Goal: Task Accomplishment & Management: Use online tool/utility

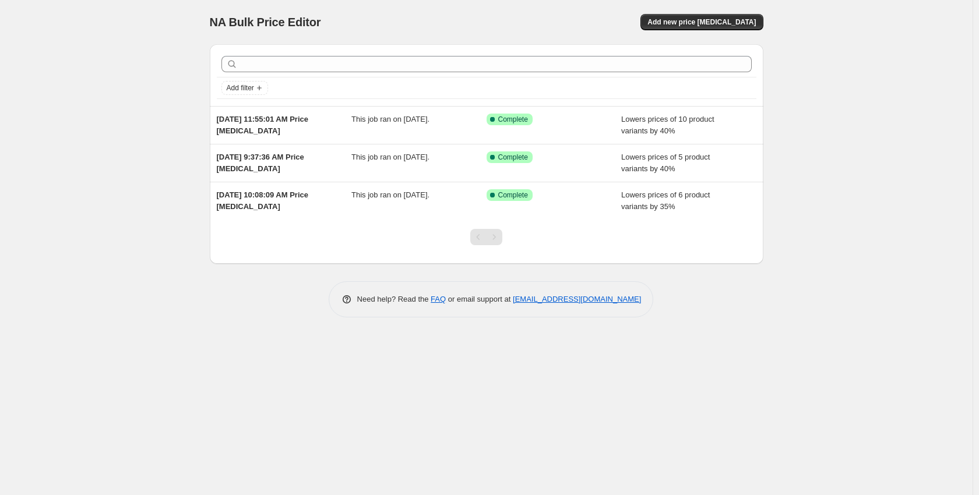
click at [690, 8] on div "NA Bulk Price Editor. This page is ready NA Bulk Price Editor Add new price [ME…" at bounding box center [487, 22] width 554 height 44
click at [691, 17] on button "Add new price [MEDICAL_DATA]" at bounding box center [702, 22] width 122 height 16
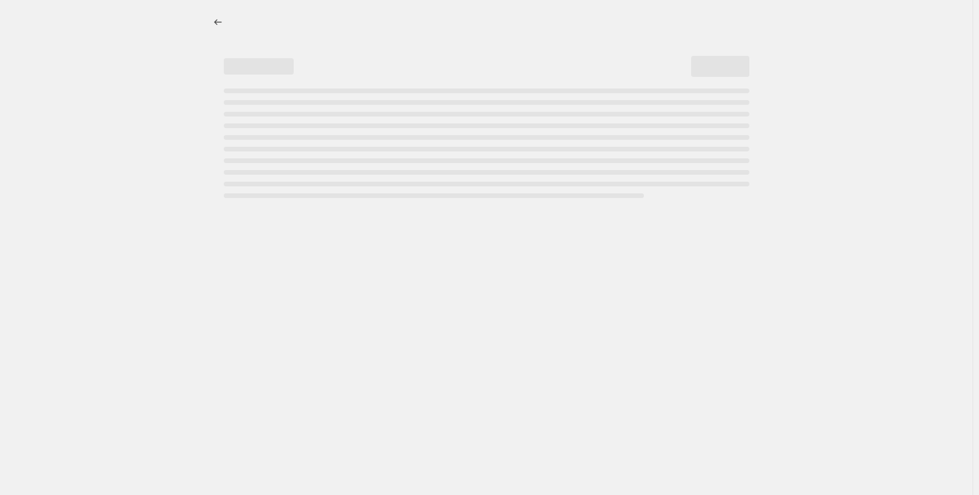
select select "percentage"
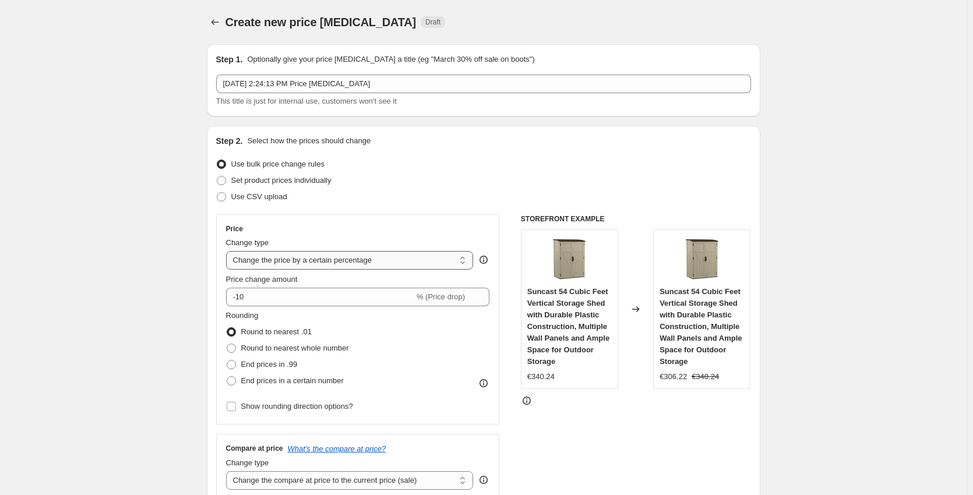
click at [300, 259] on select "Change the price to a certain amount Change the price by a certain amount Chang…" at bounding box center [350, 260] width 248 height 19
drag, startPoint x: 240, startPoint y: 299, endPoint x: 279, endPoint y: 301, distance: 39.1
click at [279, 301] on input "-10" at bounding box center [320, 297] width 188 height 19
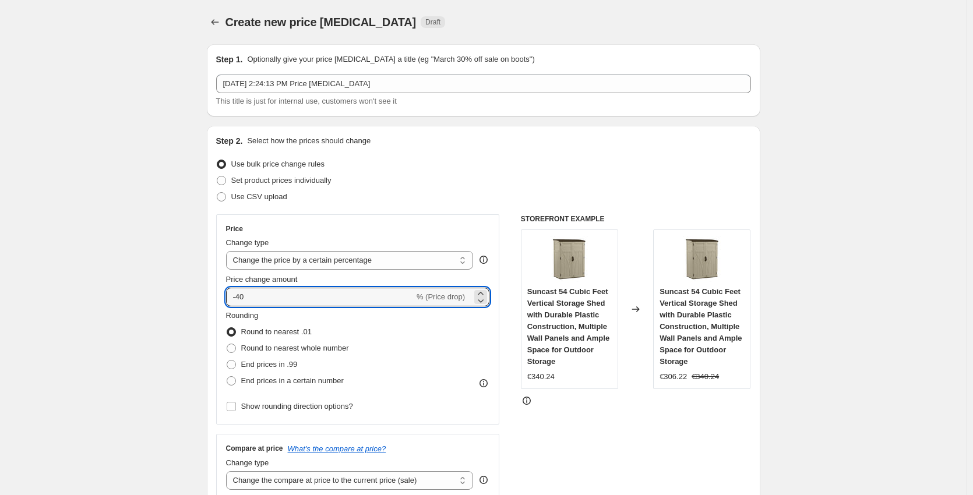
click at [729, 468] on div "STOREFRONT EXAMPLE Suncast 54 Cubic Feet Vertical Storage Shed with Durable Pla…" at bounding box center [636, 358] width 230 height 286
drag, startPoint x: 245, startPoint y: 299, endPoint x: 320, endPoint y: 304, distance: 75.3
click at [320, 304] on input "-40" at bounding box center [320, 297] width 188 height 19
type input "-45"
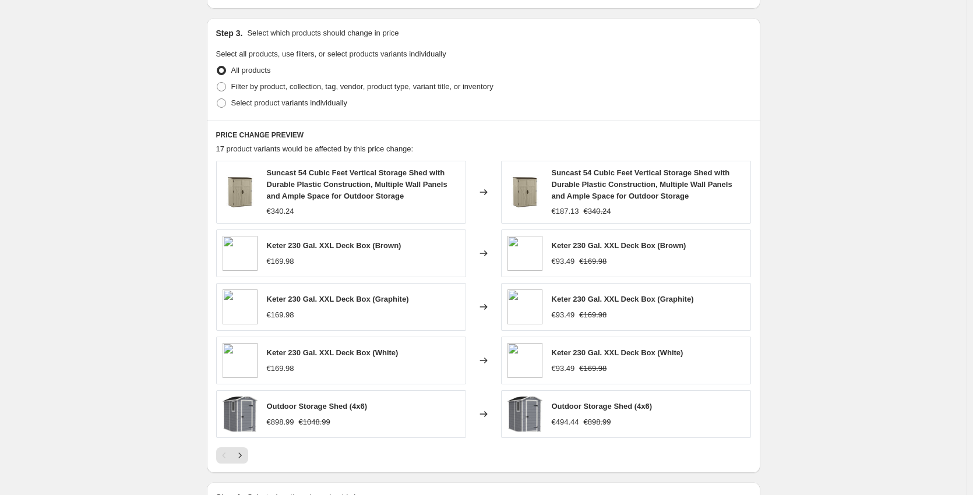
scroll to position [588, 0]
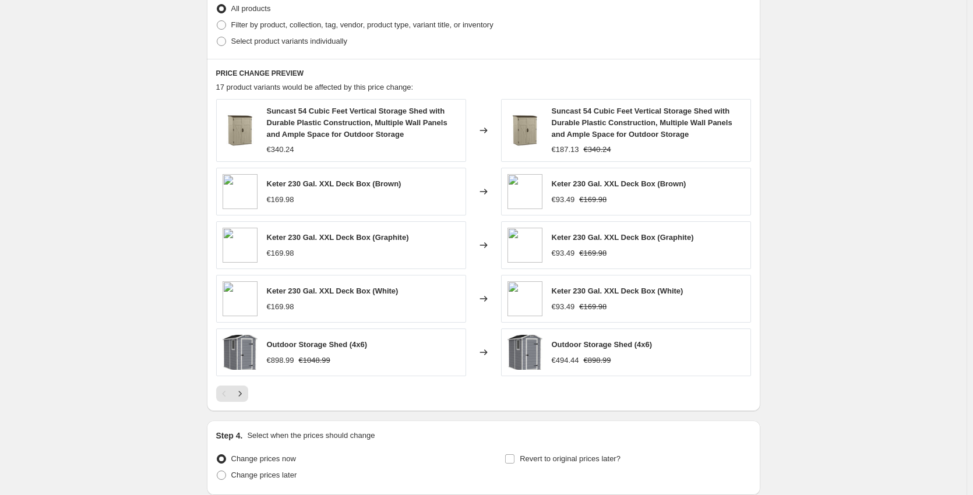
click at [592, 410] on div "PRICE CHANGE PREVIEW 17 product variants would be affected by this price change…" at bounding box center [484, 235] width 554 height 353
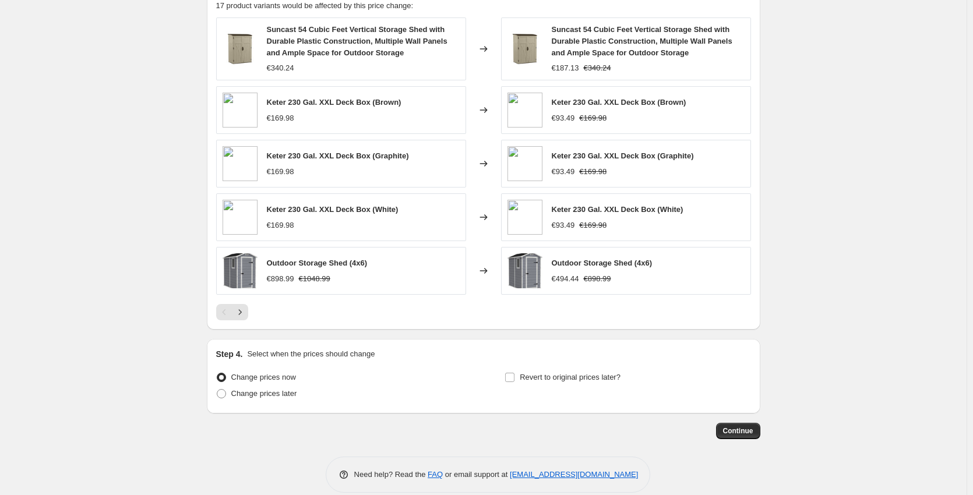
scroll to position [685, 0]
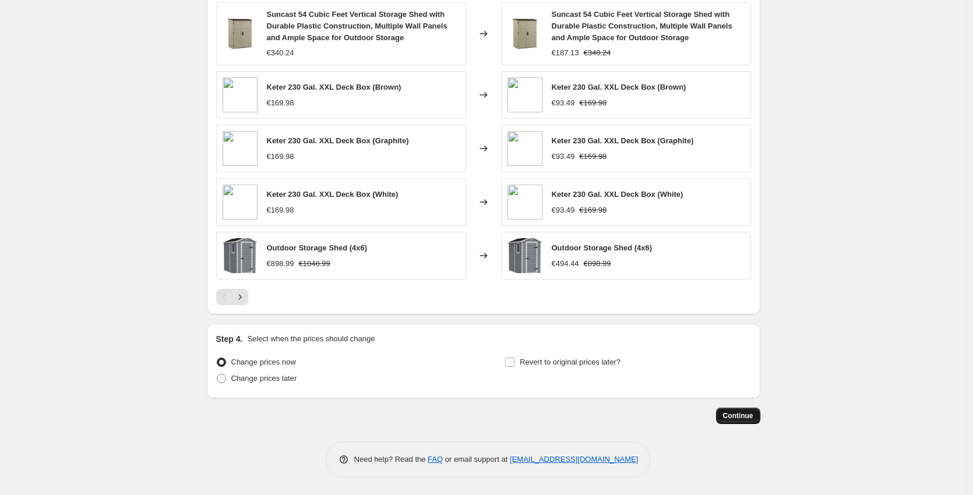
click at [733, 416] on span "Continue" at bounding box center [738, 416] width 30 height 9
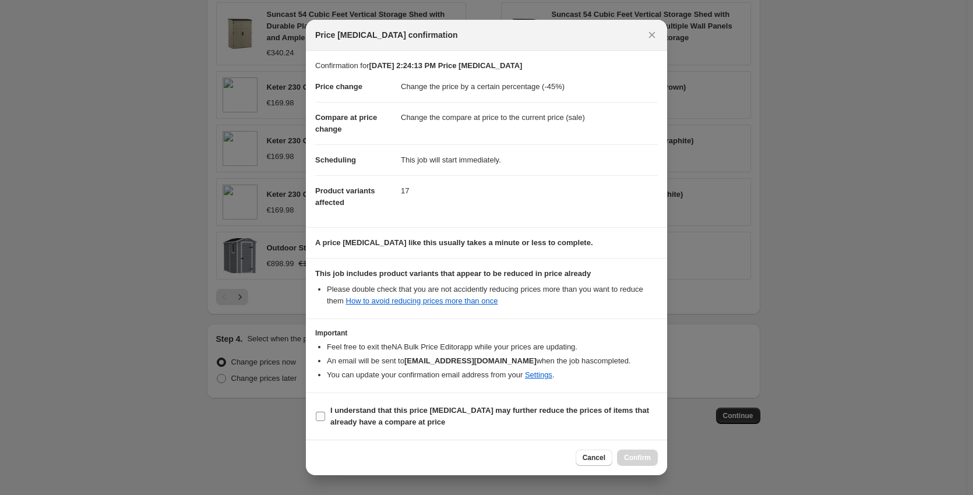
click at [391, 412] on b "I understand that this price [MEDICAL_DATA] may further reduce the prices of it…" at bounding box center [490, 416] width 319 height 20
click at [325, 412] on input "I understand that this price [MEDICAL_DATA] may further reduce the prices of it…" at bounding box center [320, 416] width 9 height 9
checkbox input "true"
click at [639, 451] on button "Confirm" at bounding box center [637, 458] width 41 height 16
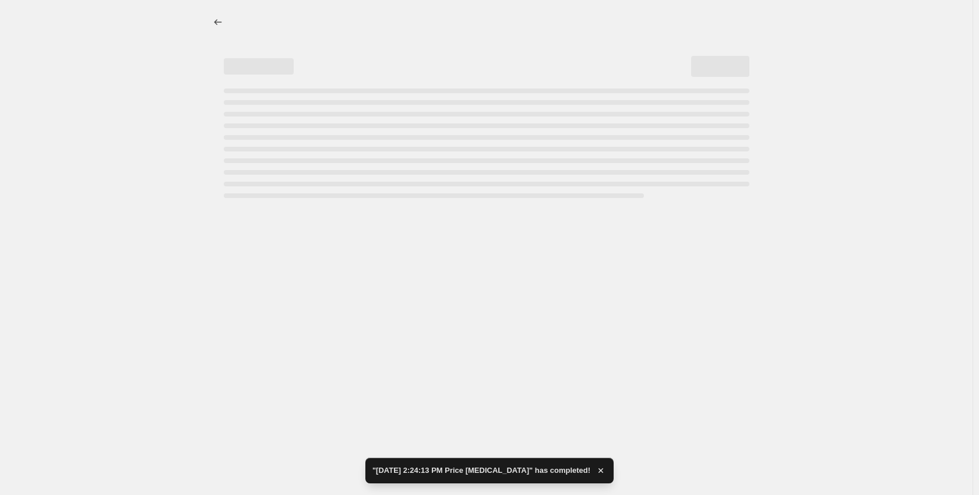
select select "percentage"
